Goal: Task Accomplishment & Management: Complete application form

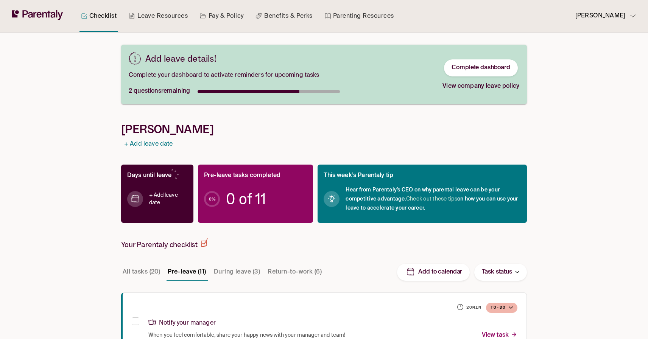
click at [227, 203] on span "0 of 11" at bounding box center [246, 199] width 40 height 8
click at [156, 199] on h4 "+ Add leave date" at bounding box center [168, 199] width 38 height 15
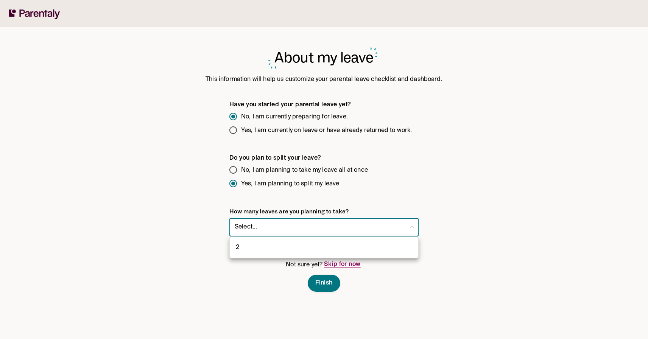
click at [251, 222] on body "About my leave This information will help us customize your parental leave chec…" at bounding box center [324, 169] width 648 height 339
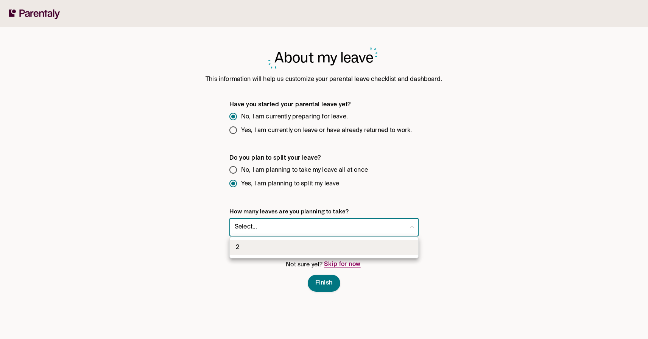
click at [245, 246] on li "2" at bounding box center [324, 247] width 189 height 15
type input "*"
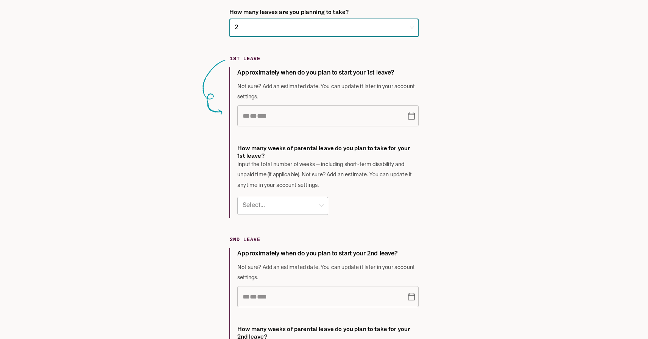
scroll to position [207, 0]
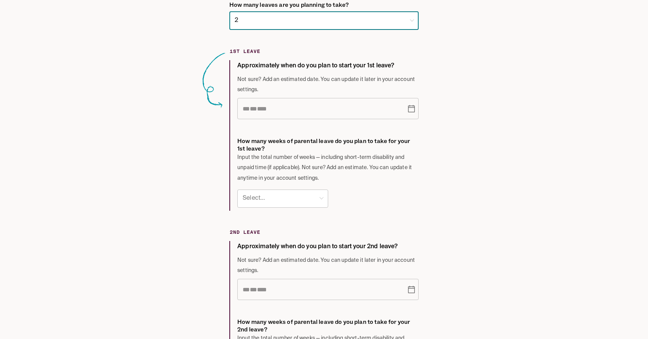
click at [412, 108] on icon "Choose date" at bounding box center [411, 109] width 7 height 8
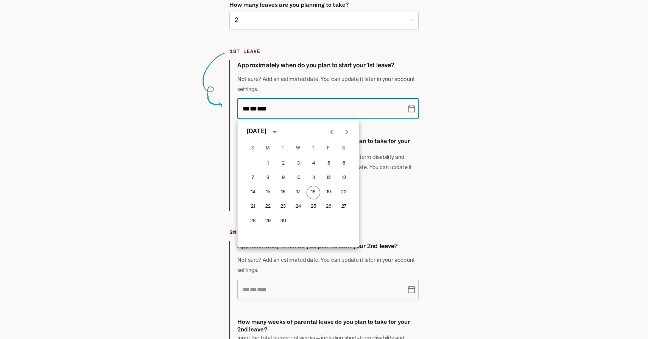
click at [344, 133] on icon "Next month" at bounding box center [346, 132] width 9 height 9
click at [265, 207] on button "20" at bounding box center [268, 207] width 14 height 14
type input "**********"
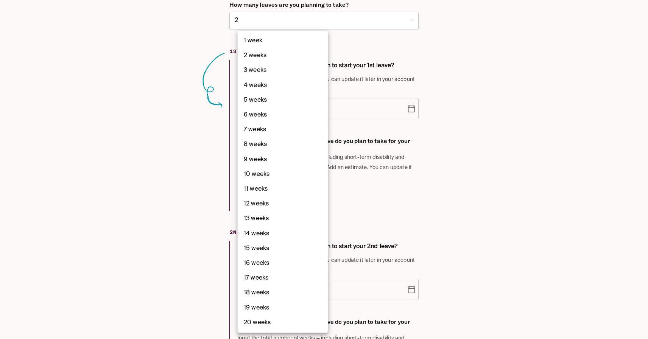
click at [272, 200] on body "**********" at bounding box center [324, 126] width 648 height 666
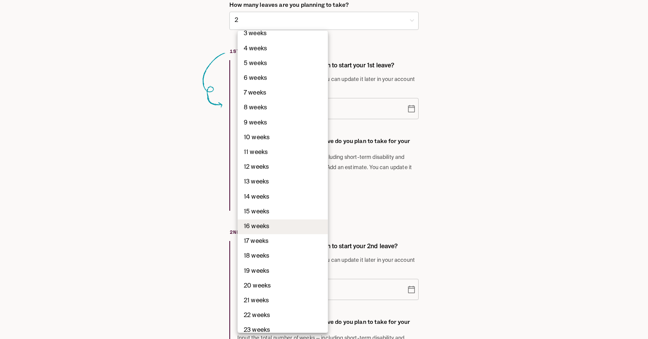
scroll to position [52, 0]
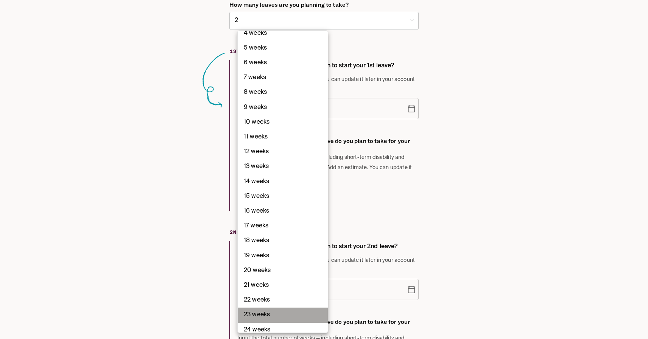
click at [256, 314] on li "23 weeks" at bounding box center [283, 315] width 90 height 15
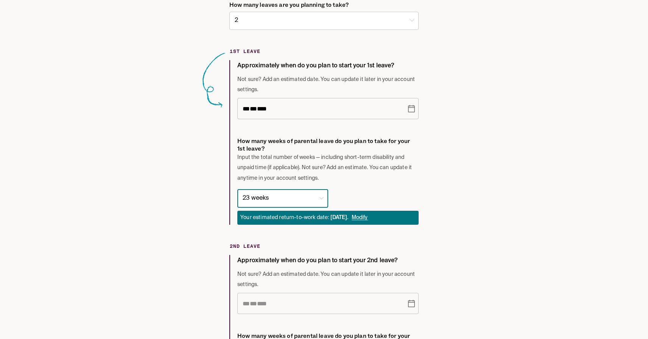
click at [280, 200] on body "**********" at bounding box center [324, 133] width 648 height 680
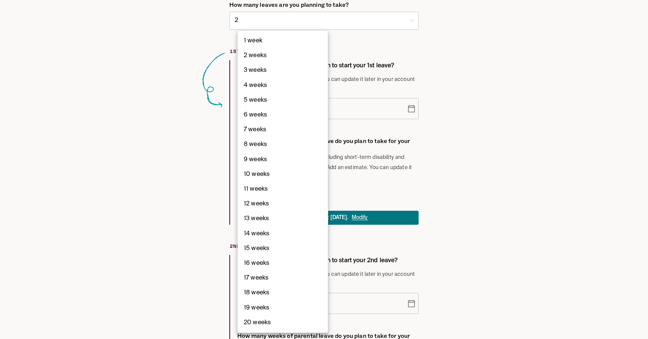
scroll to position [60, 0]
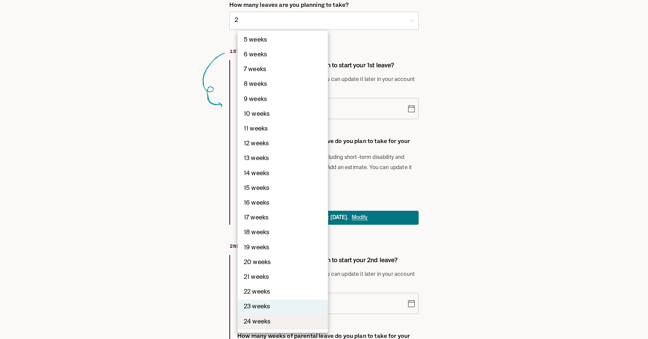
click at [257, 323] on li "24 weeks" at bounding box center [283, 322] width 90 height 15
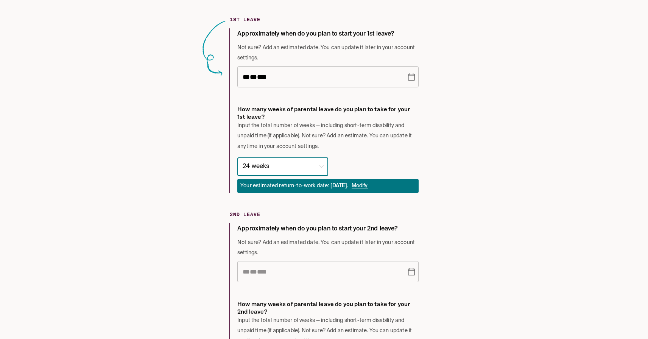
scroll to position [240, 0]
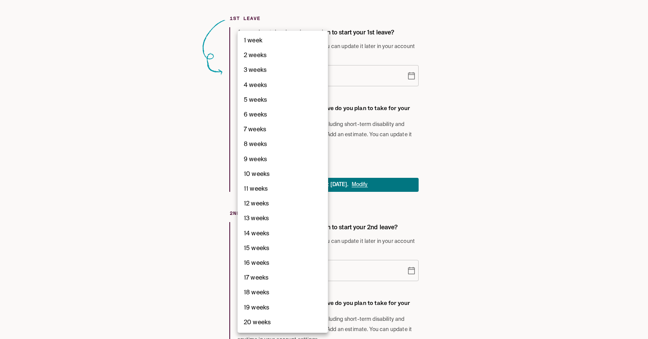
click at [274, 166] on body "**********" at bounding box center [324, 100] width 648 height 680
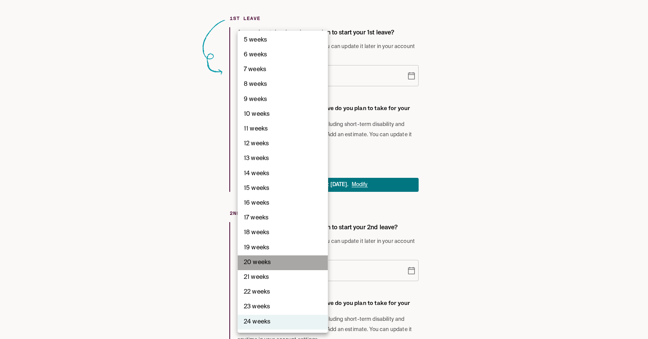
click at [261, 264] on li "20 weeks" at bounding box center [283, 263] width 90 height 15
type input "**"
click at [298, 171] on body "**********" at bounding box center [324, 100] width 648 height 680
click at [392, 185] on div at bounding box center [324, 169] width 648 height 339
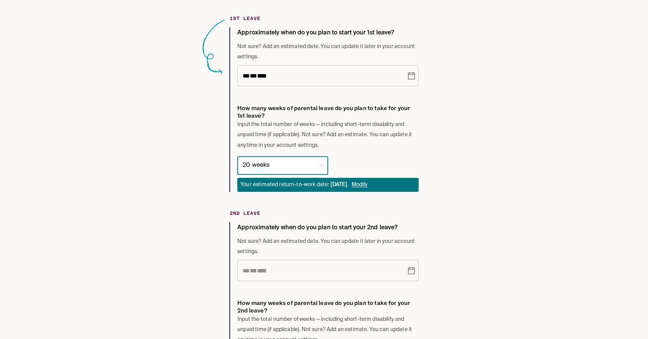
click at [368, 184] on span "Modify" at bounding box center [360, 185] width 16 height 5
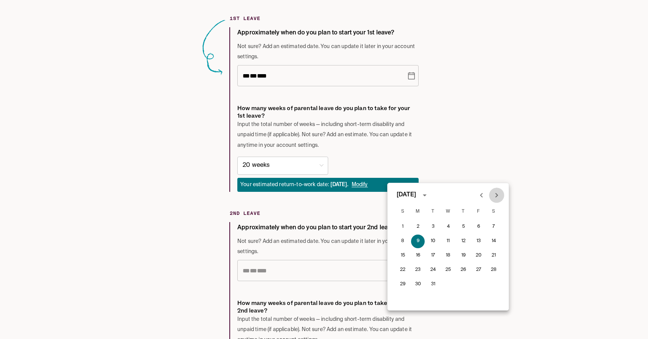
click at [498, 193] on icon "Next month" at bounding box center [496, 195] width 9 height 9
click at [417, 243] on div "1 2 3 4 5 6 7 8 9 10 11 12 13 14 15 16 17 18 19 20 21 22 23 24 25 26 27 28 29 3…" at bounding box center [448, 265] width 121 height 91
click at [498, 196] on icon "Next month" at bounding box center [496, 195] width 9 height 9
click at [420, 241] on div "1 2 3 4 5 6 7 8 9 10 11 12 13 14 15 16 17 18 19 20 21 22 23 24 25 26 27 28 29 3…" at bounding box center [448, 265] width 121 height 91
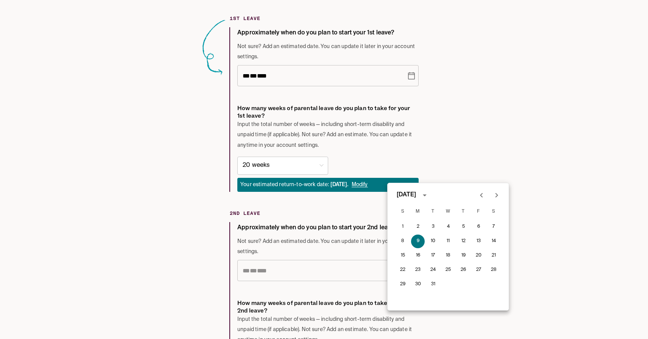
click at [223, 203] on div at bounding box center [324, 169] width 648 height 339
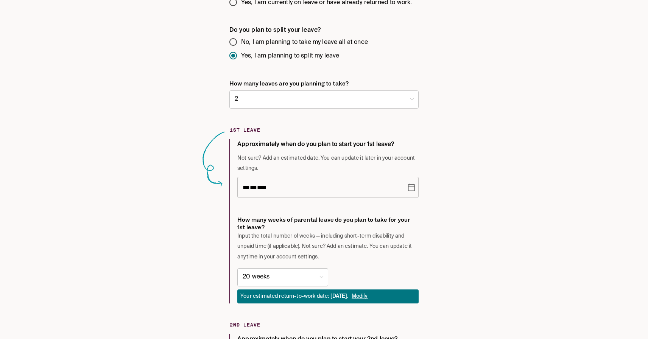
scroll to position [128, 0]
click at [267, 103] on body "**********" at bounding box center [324, 212] width 648 height 680
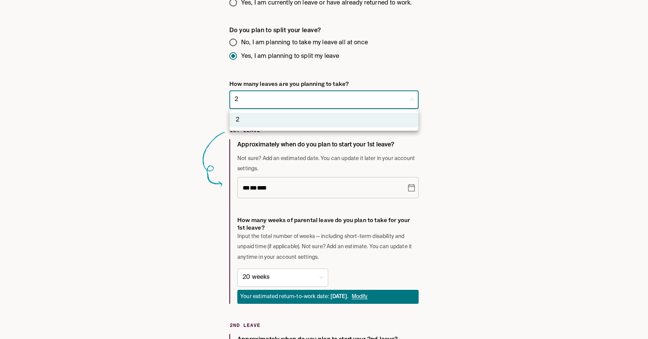
click at [257, 104] on div at bounding box center [324, 169] width 648 height 339
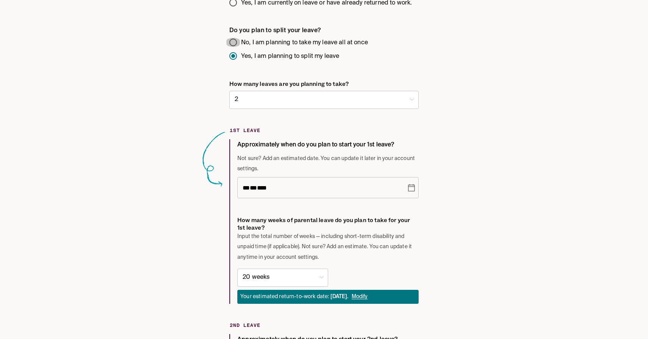
scroll to position [95, 0]
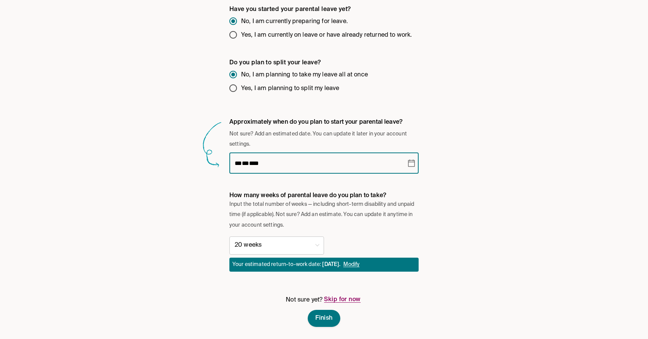
click at [247, 165] on span "**" at bounding box center [245, 164] width 7 height 6
click at [298, 244] on body "**********" at bounding box center [324, 122] width 648 height 435
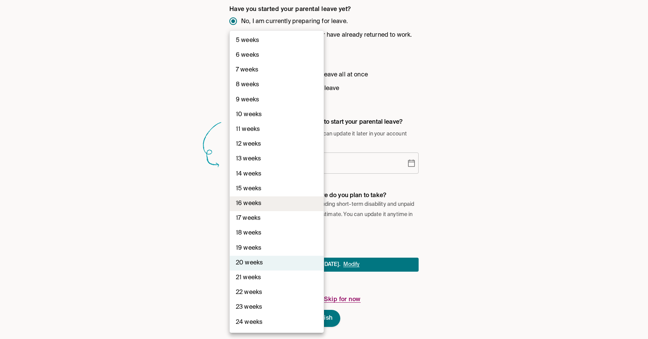
scroll to position [60, 0]
click at [186, 275] on div at bounding box center [324, 169] width 648 height 339
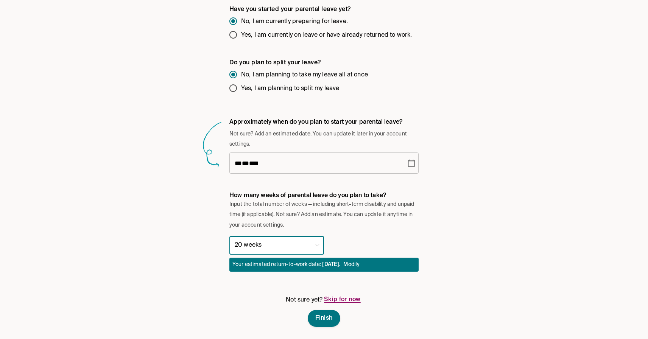
scroll to position [0, 0]
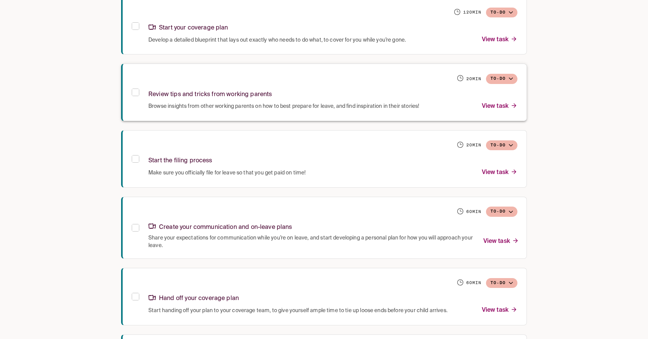
scroll to position [508, 0]
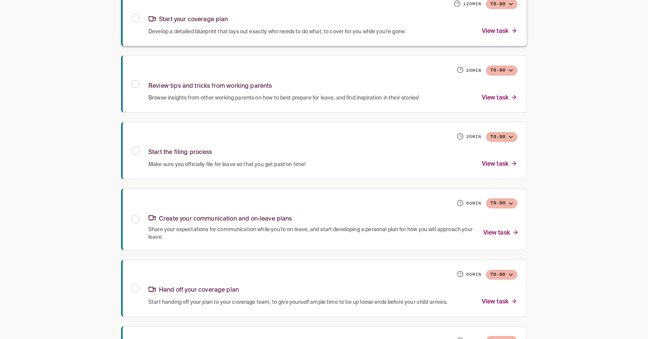
click at [503, 32] on p "View task" at bounding box center [500, 32] width 36 height 10
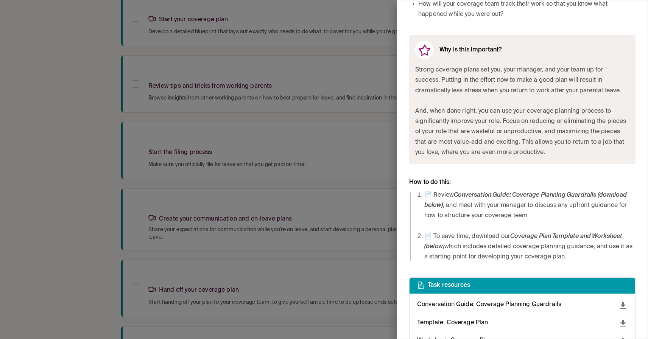
scroll to position [326, 0]
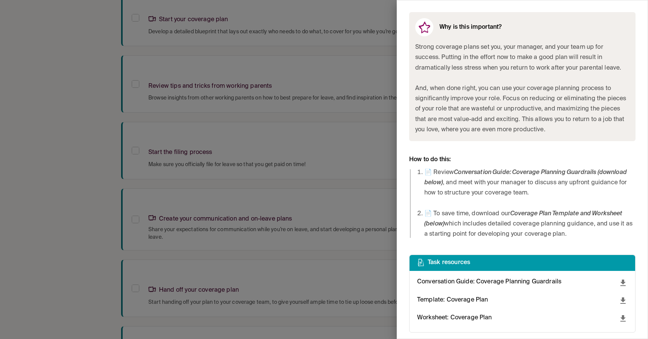
click at [623, 300] on icon "download" at bounding box center [623, 301] width 5 height 6
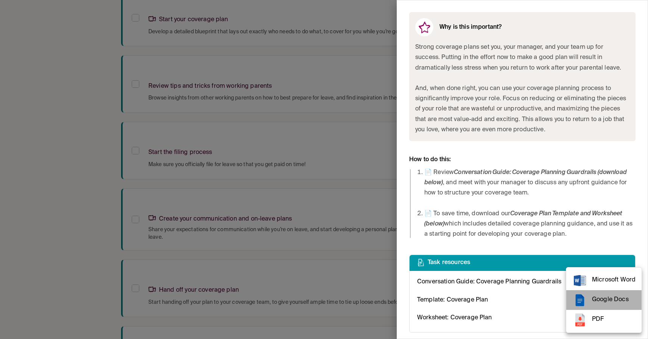
click at [596, 302] on span "Google Docs" at bounding box center [614, 300] width 44 height 10
click at [501, 255] on div at bounding box center [324, 169] width 648 height 339
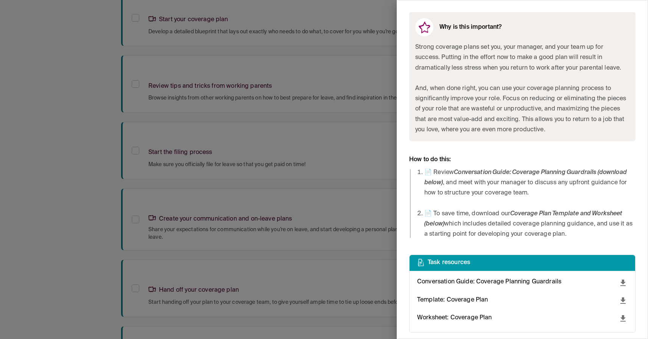
click at [624, 316] on icon "download" at bounding box center [623, 318] width 5 height 6
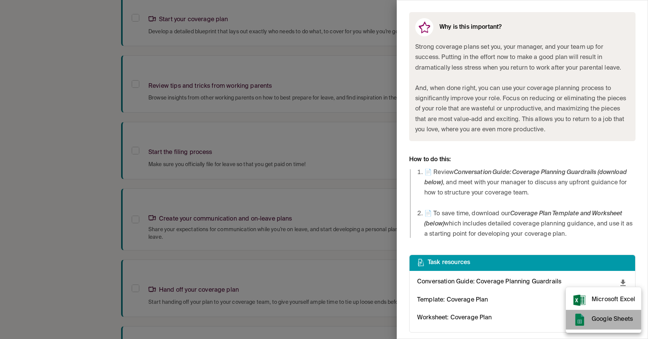
click at [610, 318] on span "Google Sheets" at bounding box center [614, 320] width 44 height 10
click at [555, 273] on div at bounding box center [324, 169] width 648 height 339
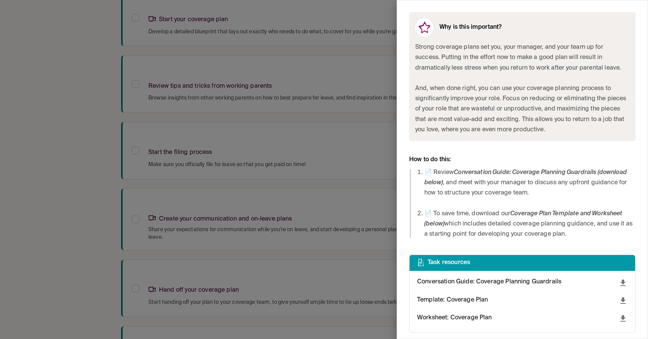
click at [624, 281] on icon "download" at bounding box center [623, 283] width 5 height 6
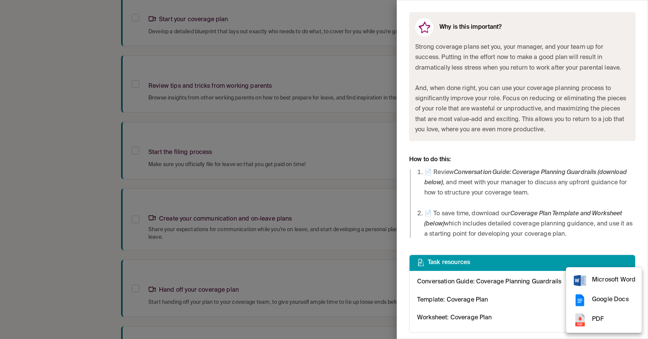
click at [599, 303] on span "Google Docs" at bounding box center [614, 300] width 44 height 10
click at [441, 186] on div at bounding box center [324, 169] width 648 height 339
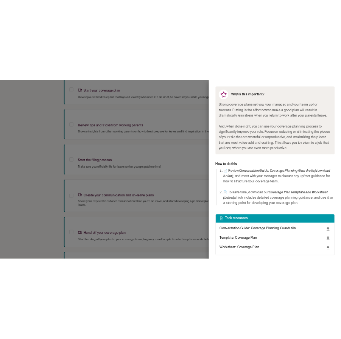
scroll to position [650, 0]
